Goal: Navigation & Orientation: Find specific page/section

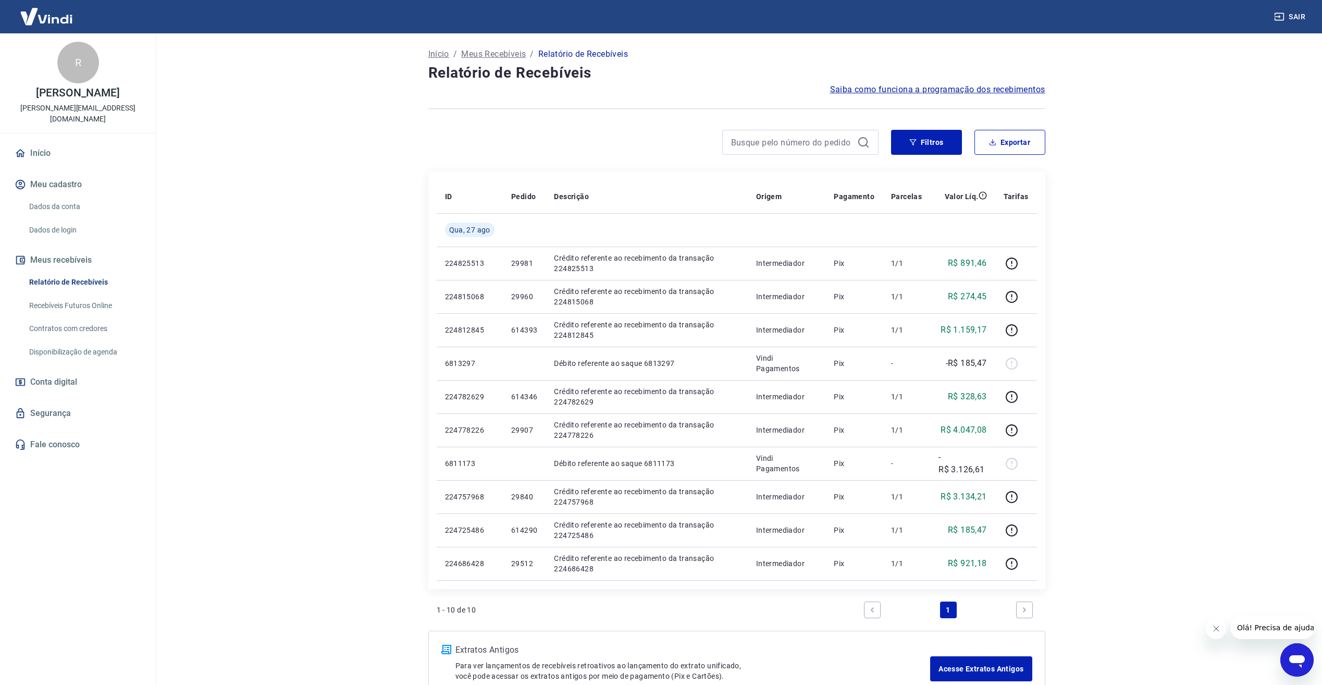
click at [35, 142] on link "Início" at bounding box center [78, 153] width 131 height 23
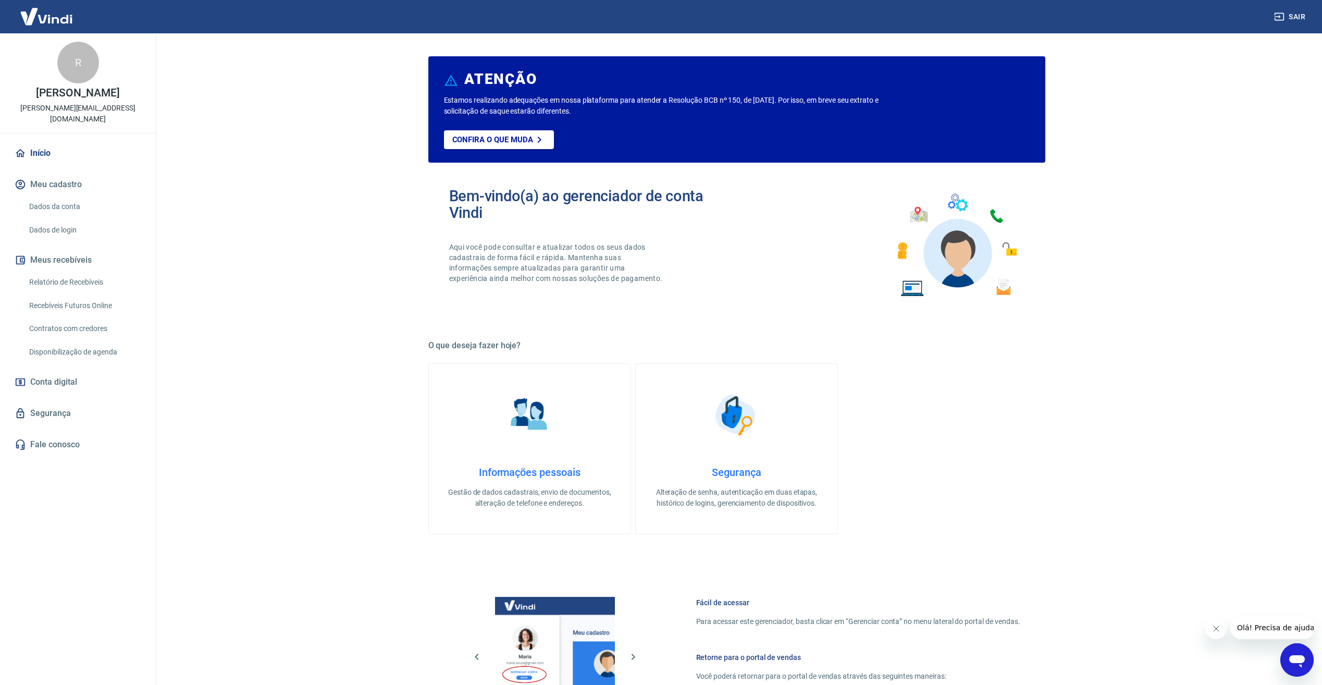
click at [65, 375] on span "Conta digital" at bounding box center [53, 382] width 47 height 15
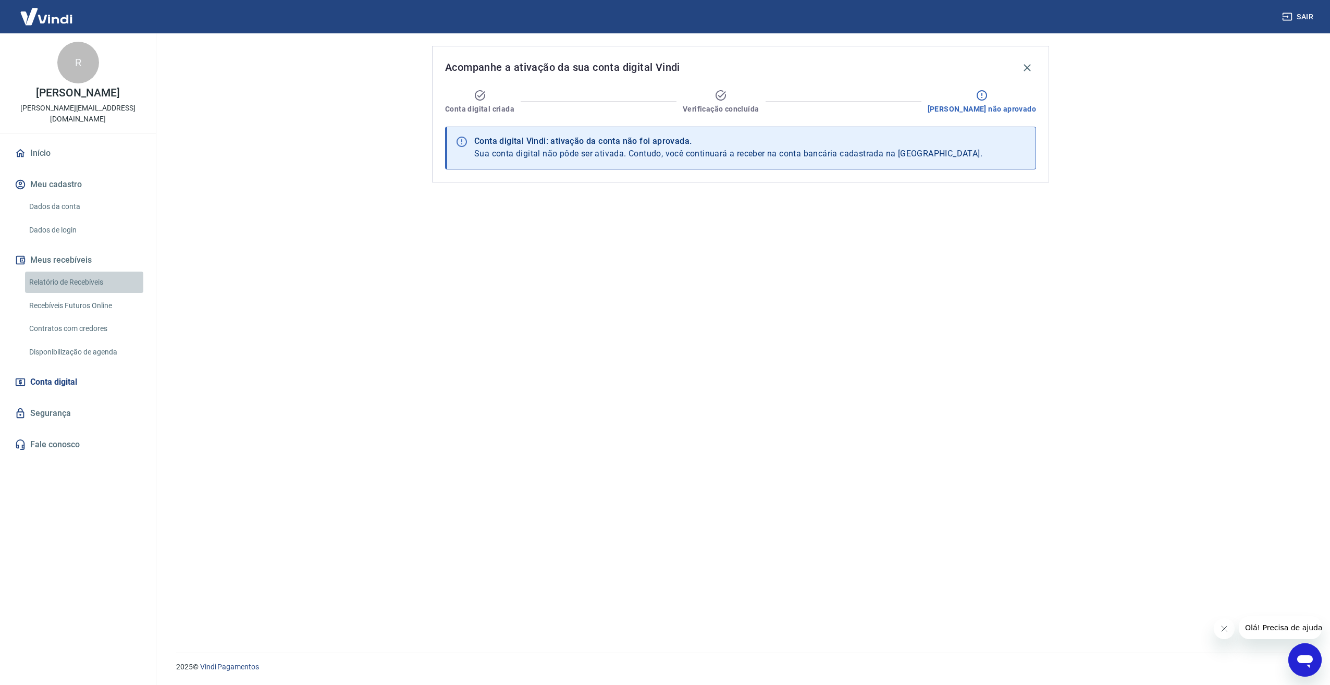
click at [56, 271] on link "Relatório de Recebíveis" at bounding box center [84, 281] width 118 height 21
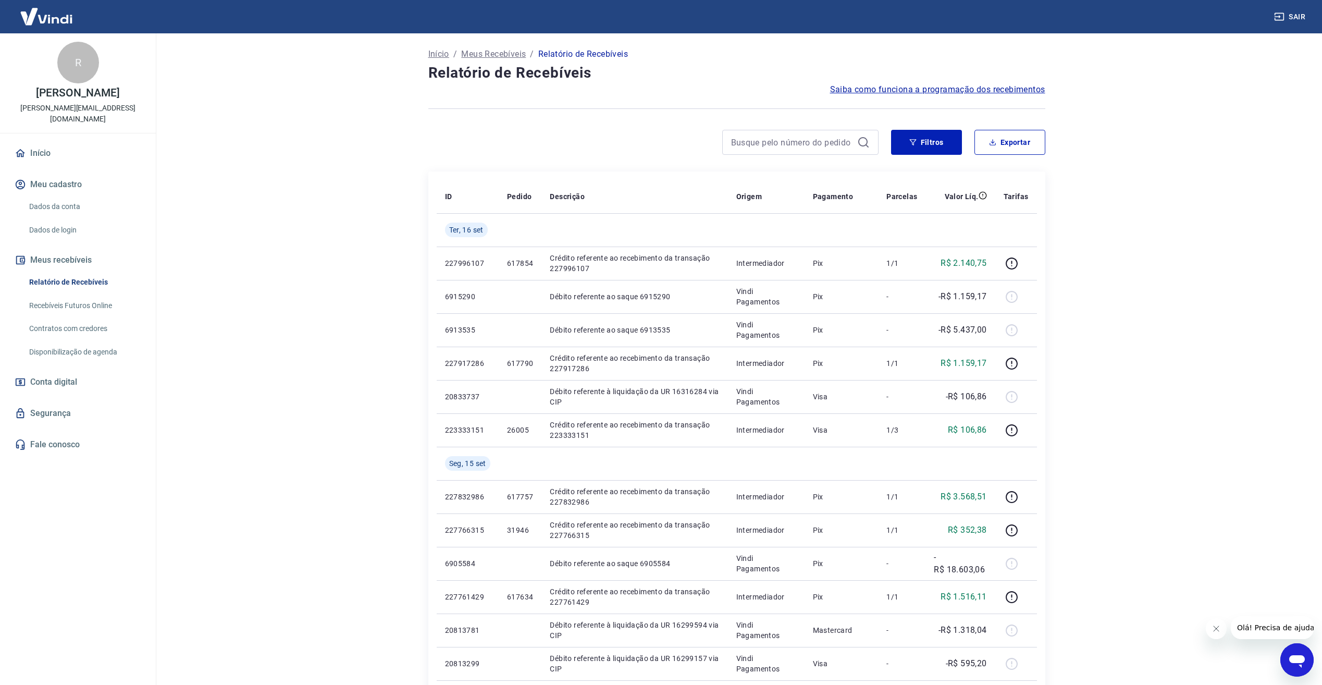
click at [48, 196] on link "Dados da conta" at bounding box center [84, 206] width 118 height 21
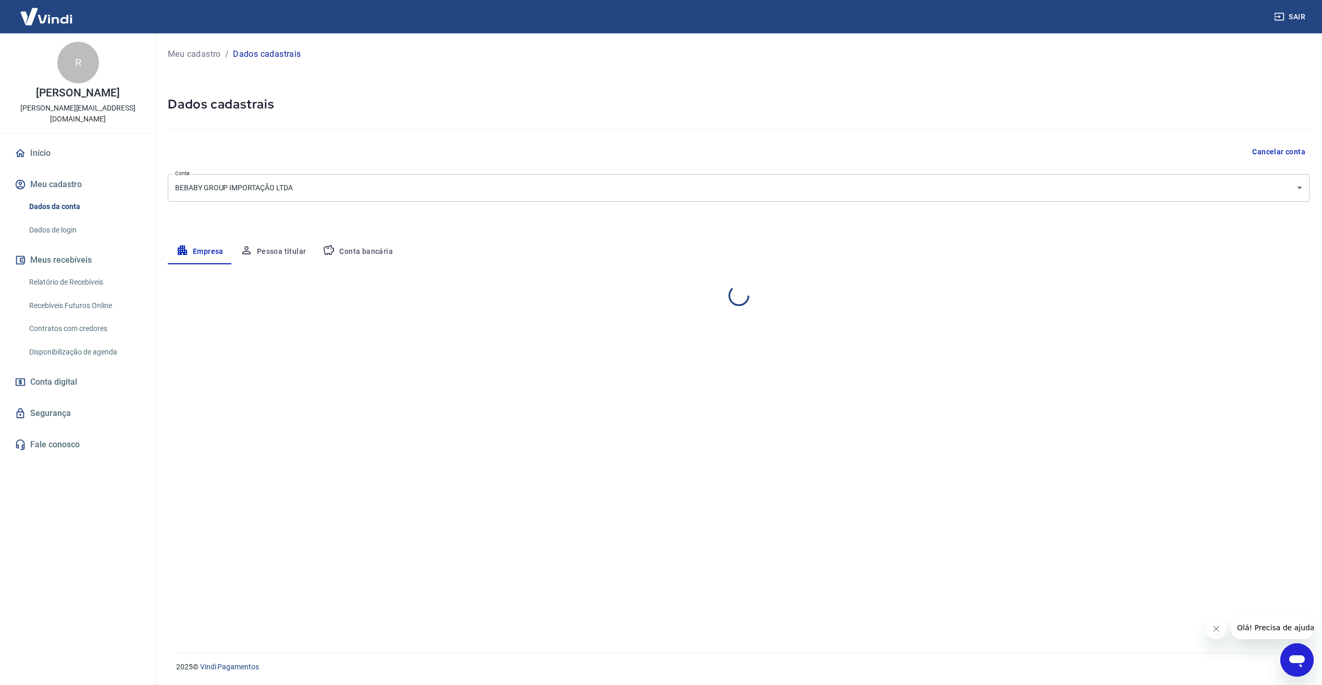
select select "SP"
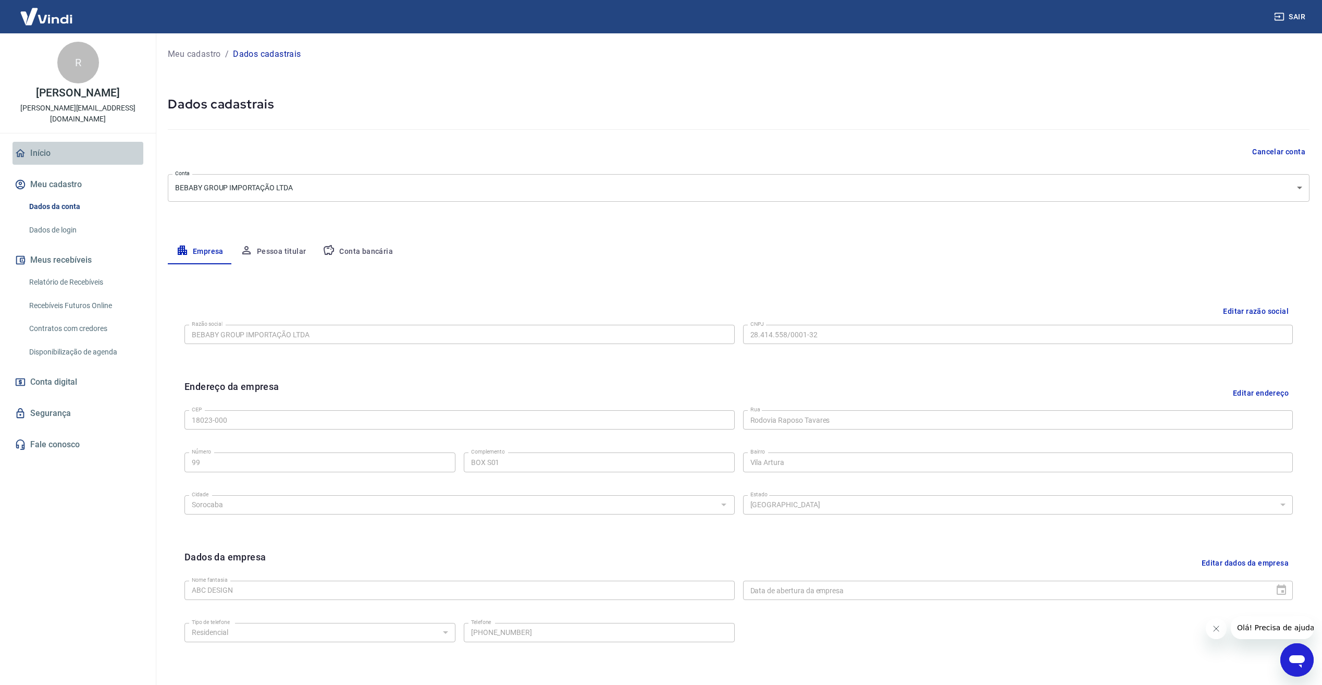
click at [39, 144] on link "Início" at bounding box center [78, 153] width 131 height 23
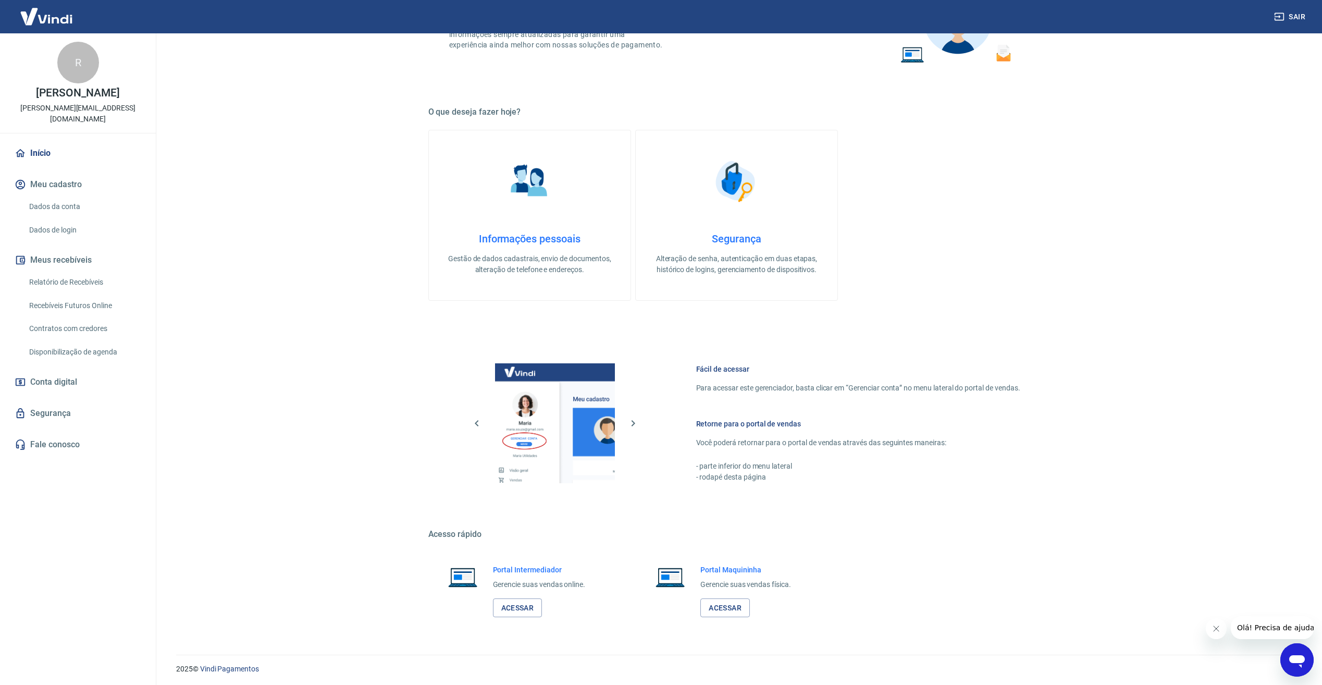
scroll to position [235, 0]
click at [513, 602] on link "Acessar" at bounding box center [517, 605] width 49 height 19
